Goal: Transaction & Acquisition: Download file/media

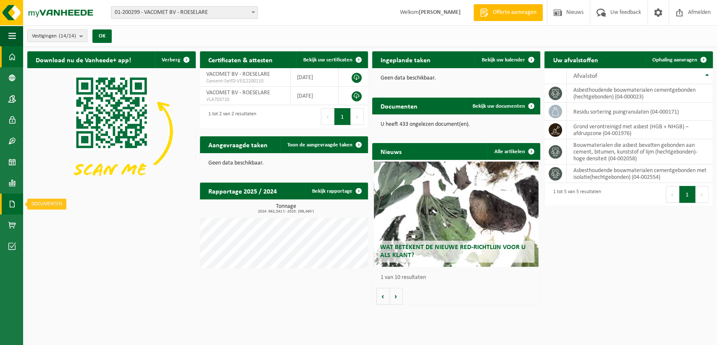
click at [14, 205] on span at bounding box center [12, 203] width 8 height 21
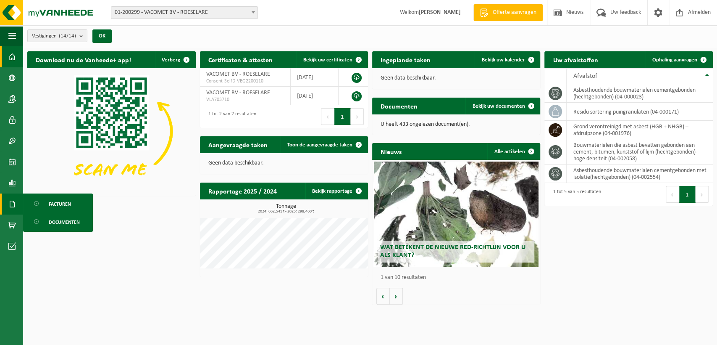
click at [76, 225] on span "Documenten" at bounding box center [64, 222] width 31 height 16
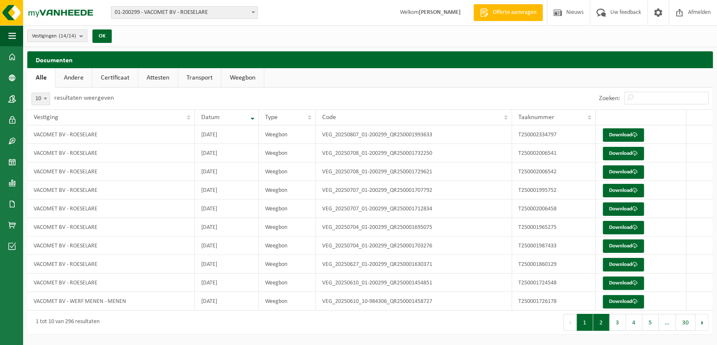
click at [602, 320] on button "2" at bounding box center [601, 322] width 16 height 17
click at [620, 326] on button "3" at bounding box center [618, 322] width 16 height 17
click at [620, 170] on link "Download" at bounding box center [623, 171] width 41 height 13
click at [623, 284] on link "Download" at bounding box center [623, 282] width 41 height 13
